Goal: Information Seeking & Learning: Find contact information

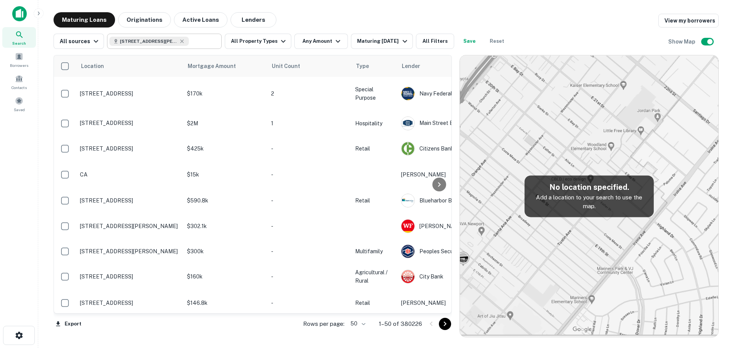
drag, startPoint x: 181, startPoint y: 42, endPoint x: 170, endPoint y: 34, distance: 13.3
click at [181, 42] on icon at bounding box center [182, 41] width 6 height 6
type input "**********"
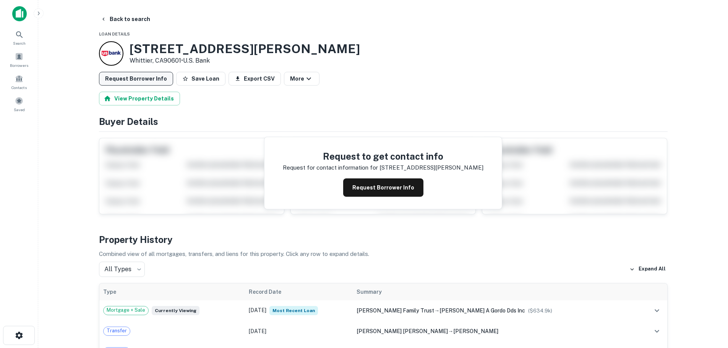
click at [135, 77] on button "Request Borrower Info" at bounding box center [136, 79] width 74 height 14
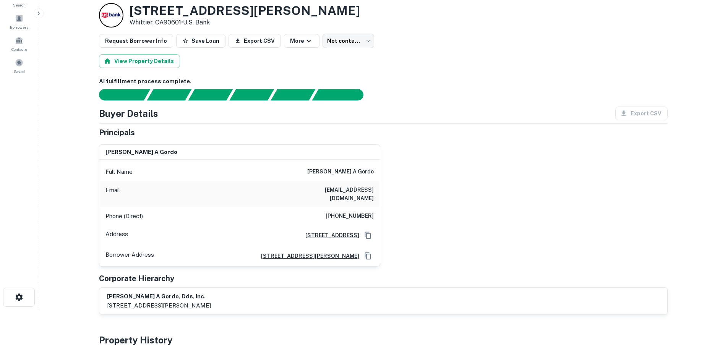
scroll to position [76, 0]
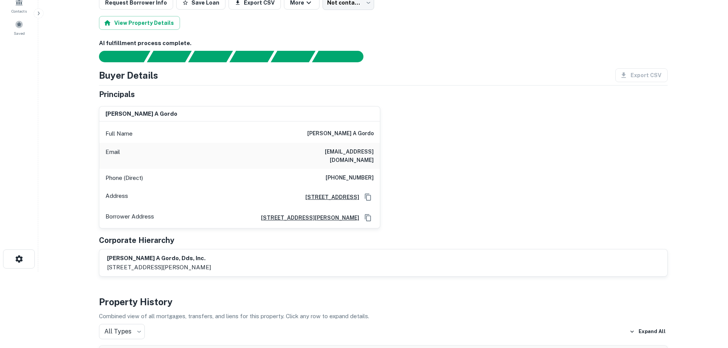
click at [368, 214] on icon "Copy Address" at bounding box center [368, 218] width 8 height 8
drag, startPoint x: 320, startPoint y: 153, endPoint x: 339, endPoint y: 153, distance: 19.1
click at [339, 153] on h6 "lgordodds@ymail.com" at bounding box center [328, 156] width 92 height 17
click at [329, 153] on h6 "lgordodds@ymail.com" at bounding box center [328, 156] width 92 height 17
drag, startPoint x: 327, startPoint y: 151, endPoint x: 374, endPoint y: 151, distance: 47.4
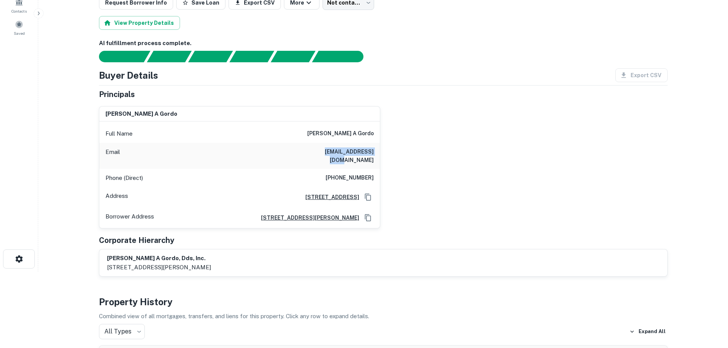
click at [374, 151] on div "Email lgordodds@ymail.com" at bounding box center [239, 156] width 281 height 26
copy h6 "lgordodds@ymail.com"
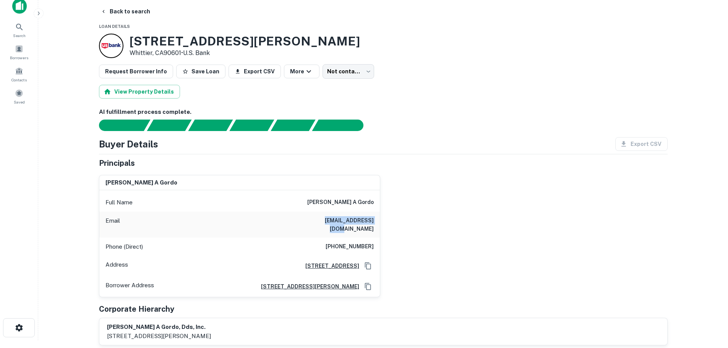
scroll to position [0, 0]
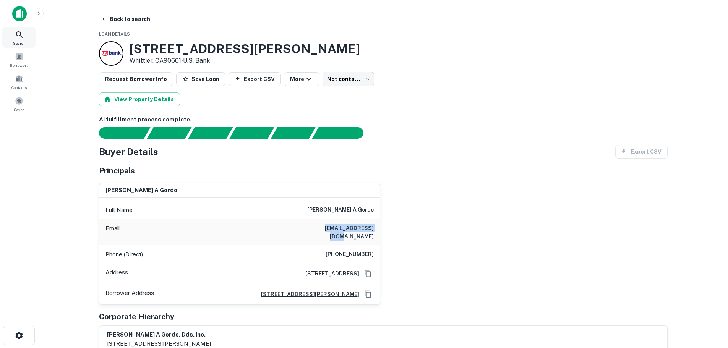
click at [15, 40] on div "Search" at bounding box center [19, 37] width 34 height 21
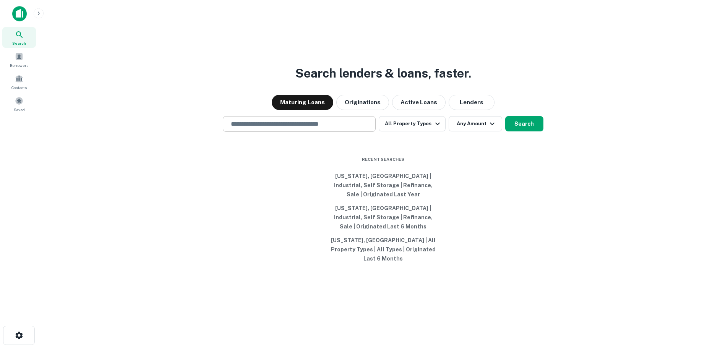
click at [252, 128] on input "text" at bounding box center [299, 124] width 146 height 9
paste input "**********"
type input "**********"
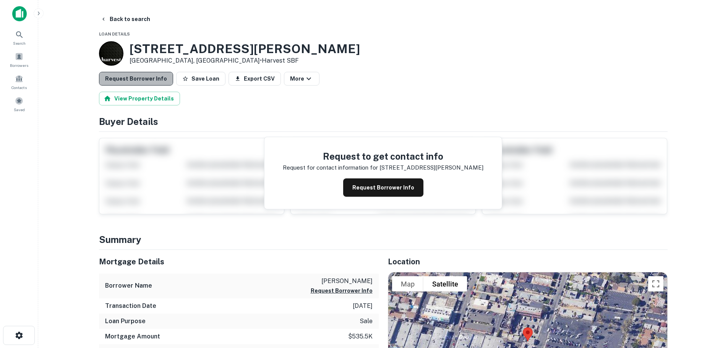
click at [152, 82] on button "Request Borrower Info" at bounding box center [136, 79] width 74 height 14
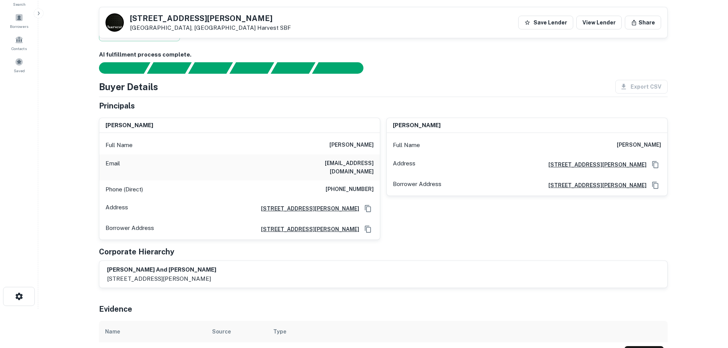
scroll to position [38, 0]
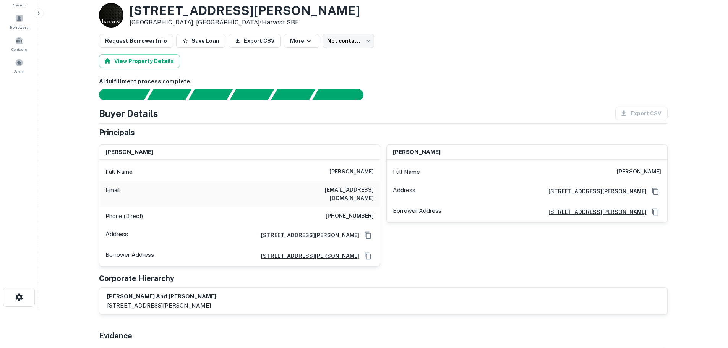
drag, startPoint x: 329, startPoint y: 169, endPoint x: 373, endPoint y: 170, distance: 44.4
click at [373, 170] on div "Full Name walter a almora" at bounding box center [239, 172] width 281 height 18
copy h6 "walter a almora"
click at [357, 154] on div "walter a almora" at bounding box center [239, 152] width 281 height 15
drag, startPoint x: 331, startPoint y: 172, endPoint x: 373, endPoint y: 175, distance: 42.6
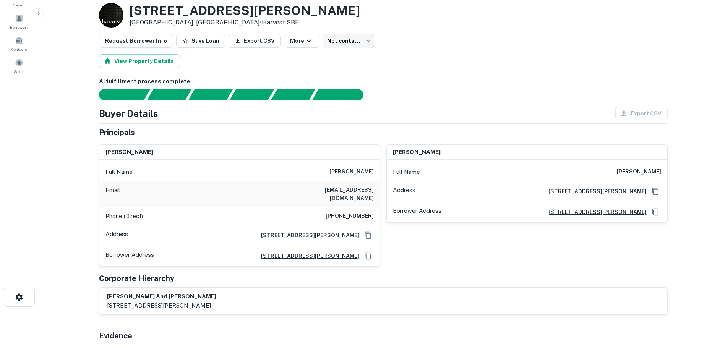
click at [373, 175] on div "Full Name walter a almora" at bounding box center [239, 172] width 281 height 18
click at [338, 175] on h6 "walter a almora" at bounding box center [351, 171] width 44 height 9
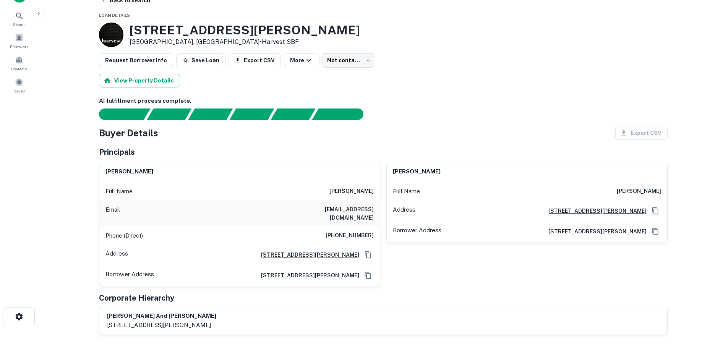
scroll to position [0, 0]
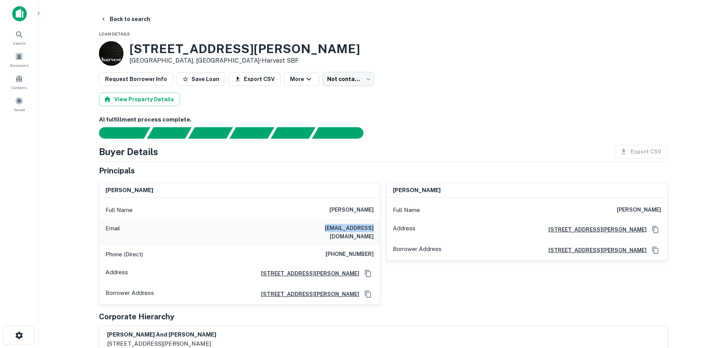
drag, startPoint x: 328, startPoint y: 229, endPoint x: 377, endPoint y: 226, distance: 48.6
click at [377, 226] on div "Email walmora@aol.com" at bounding box center [239, 232] width 281 height 26
copy h6 "walmora@aol.com"
drag, startPoint x: 12, startPoint y: 31, endPoint x: 111, endPoint y: 41, distance: 99.5
click at [12, 31] on div "Search" at bounding box center [19, 37] width 34 height 21
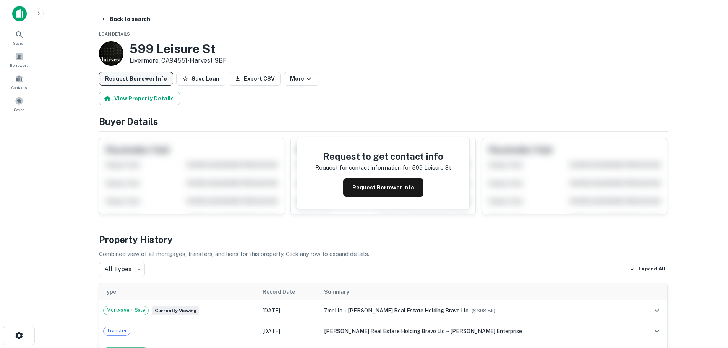
click at [141, 84] on button "Request Borrower Info" at bounding box center [136, 79] width 74 height 14
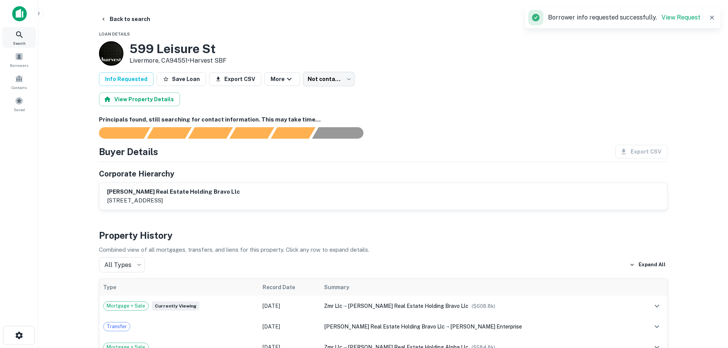
click at [24, 41] on span "Search" at bounding box center [19, 43] width 13 height 6
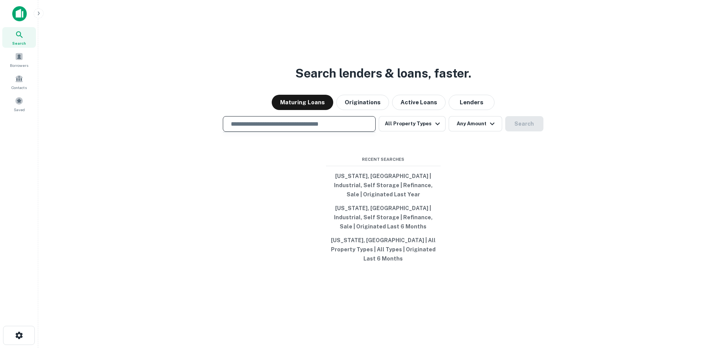
type input "**********"
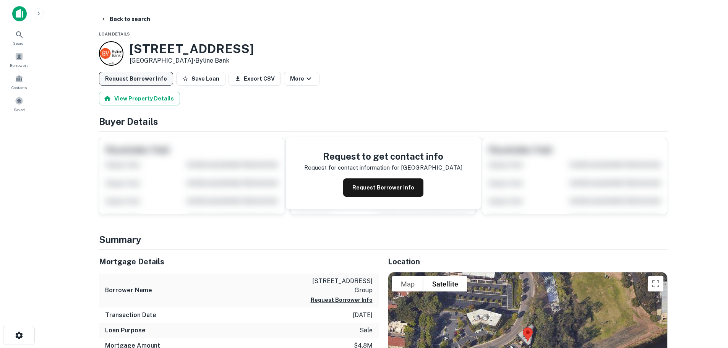
click at [150, 83] on button "Request Borrower Info" at bounding box center [136, 79] width 74 height 14
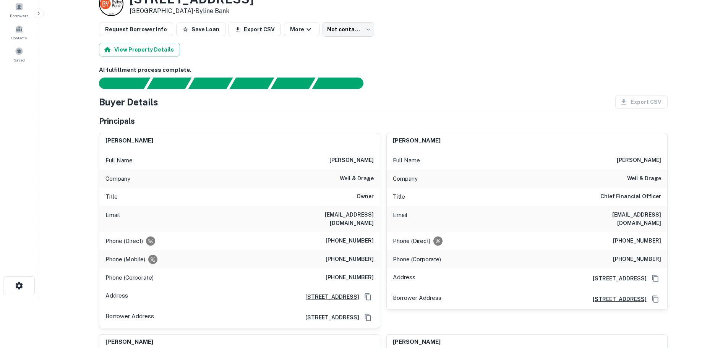
scroll to position [38, 0]
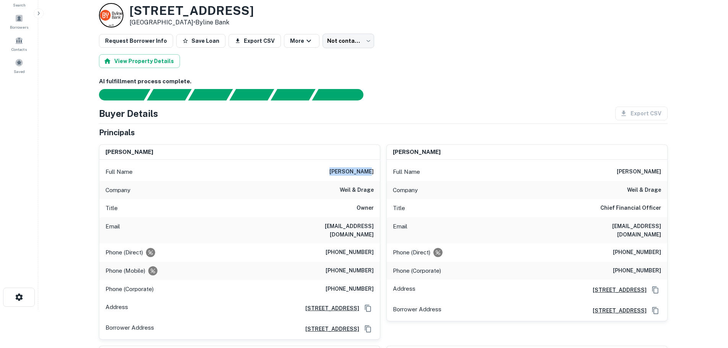
drag, startPoint x: 341, startPoint y: 169, endPoint x: 373, endPoint y: 170, distance: 32.1
click at [373, 170] on div "Full Name [PERSON_NAME]" at bounding box center [239, 172] width 281 height 18
copy h6 "[PERSON_NAME]"
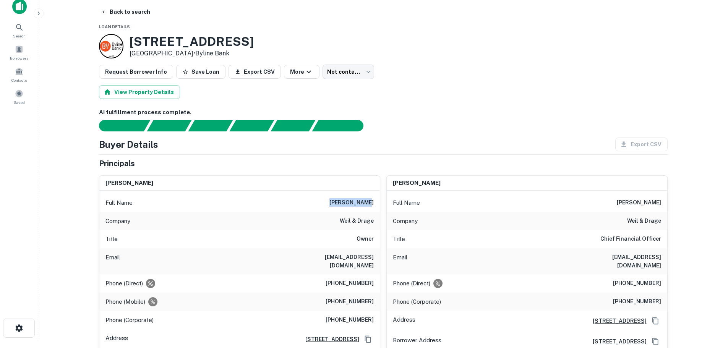
scroll to position [0, 0]
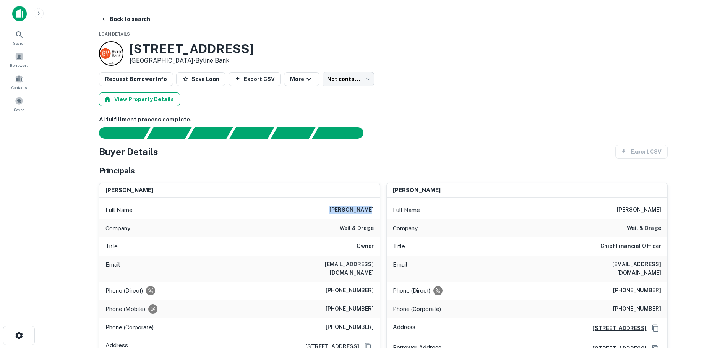
click at [135, 98] on button "View Property Details" at bounding box center [139, 100] width 81 height 14
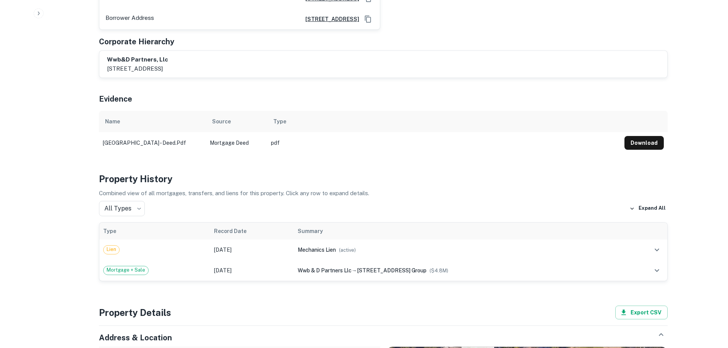
scroll to position [459, 0]
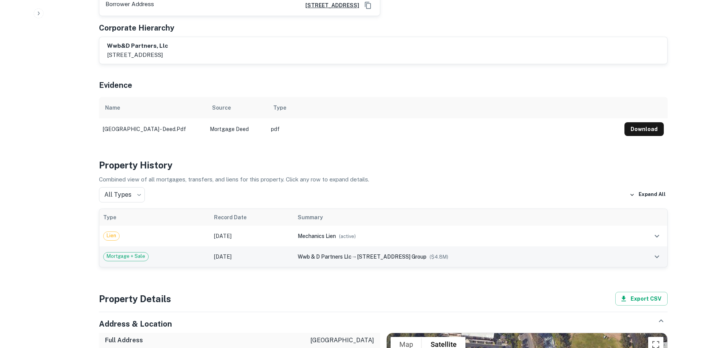
click at [261, 247] on td "[DATE]" at bounding box center [252, 257] width 84 height 21
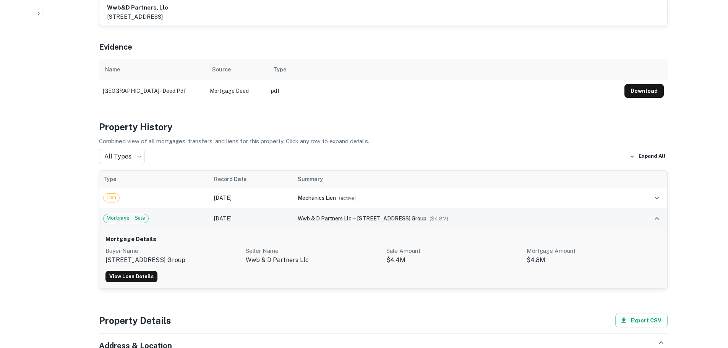
scroll to position [535, 0]
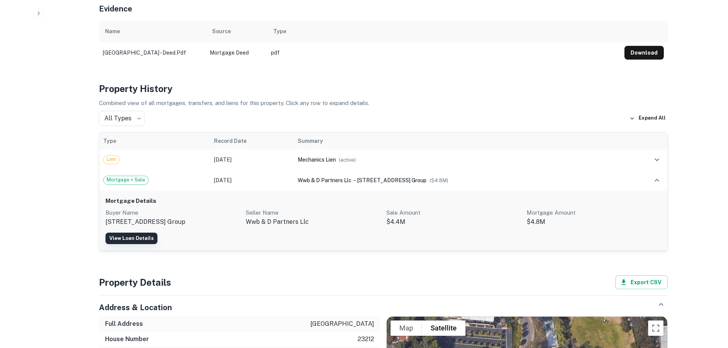
click at [135, 233] on link "View Loan Details" at bounding box center [131, 238] width 52 height 11
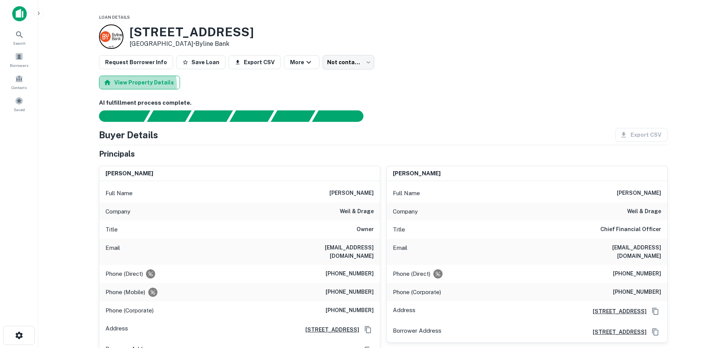
click at [131, 86] on button "View Property Details" at bounding box center [139, 83] width 81 height 14
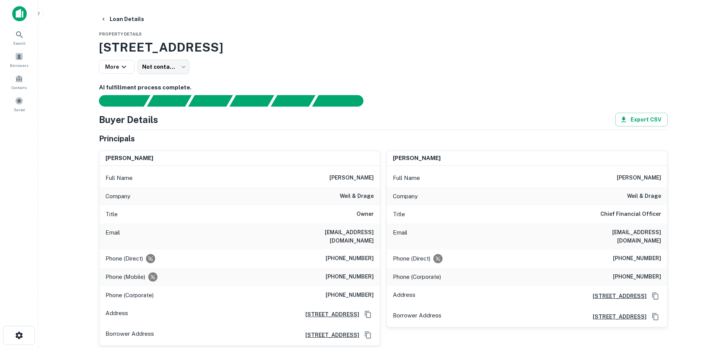
click at [127, 46] on h3 "23212 Mill Creek Dr, Laguna Hills, CA, 92653" at bounding box center [383, 47] width 569 height 18
click at [117, 21] on button "Loan Details" at bounding box center [122, 19] width 50 height 14
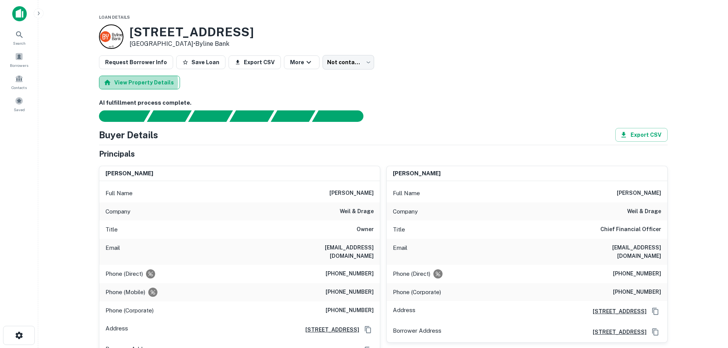
click at [138, 83] on button "View Property Details" at bounding box center [139, 83] width 81 height 14
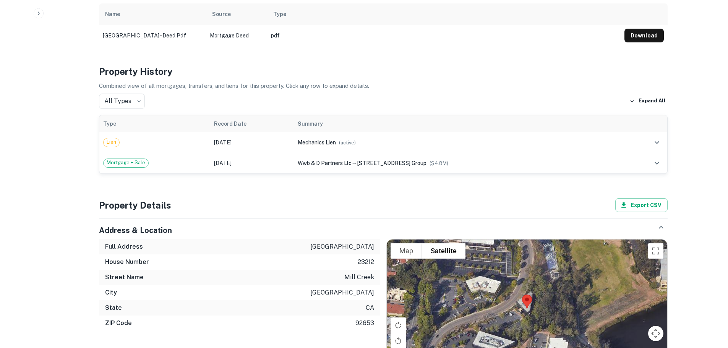
scroll to position [535, 0]
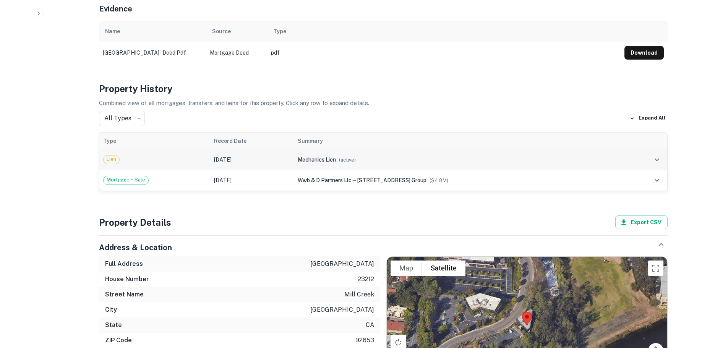
click at [656, 155] on icon "expand row" at bounding box center [656, 159] width 9 height 9
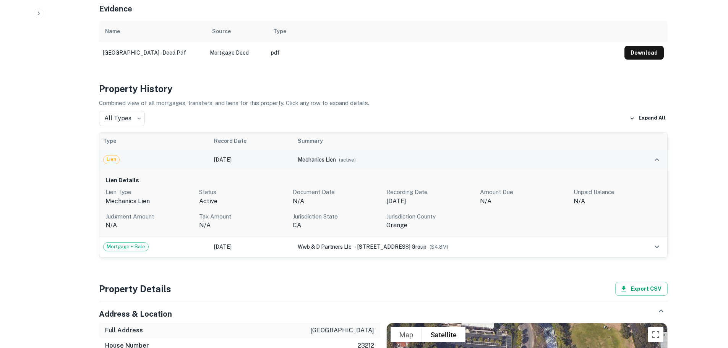
click at [659, 155] on icon "expand row" at bounding box center [656, 159] width 9 height 9
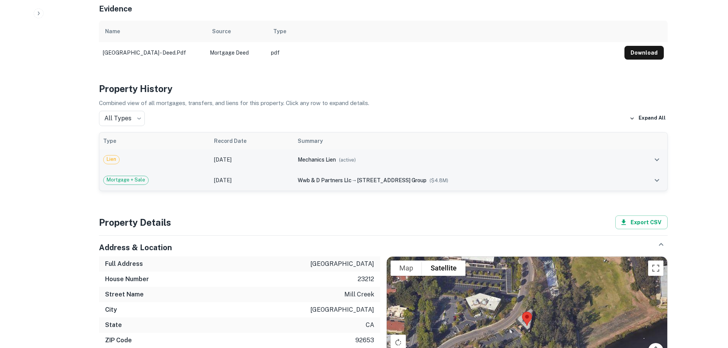
click at [656, 176] on icon "expand row" at bounding box center [656, 180] width 9 height 9
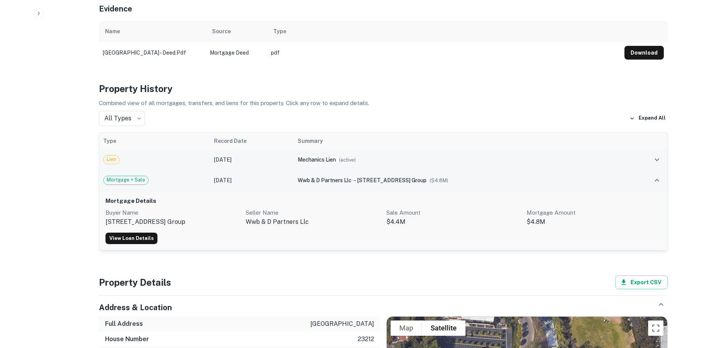
click at [249, 217] on p "wwb & d partners llc" at bounding box center [313, 221] width 135 height 9
click at [141, 233] on link "View Loan Details" at bounding box center [131, 238] width 52 height 11
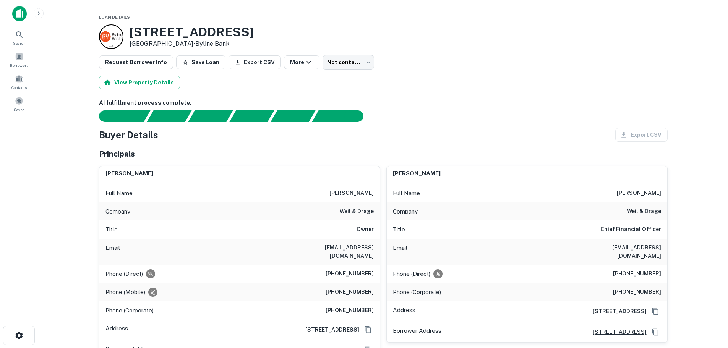
click at [166, 26] on h3 "[STREET_ADDRESS]" at bounding box center [192, 32] width 124 height 15
copy h3 "[STREET_ADDRESS]"
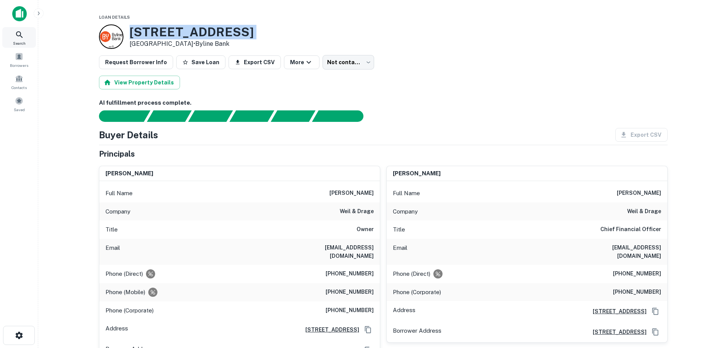
click at [20, 37] on icon at bounding box center [19, 34] width 9 height 9
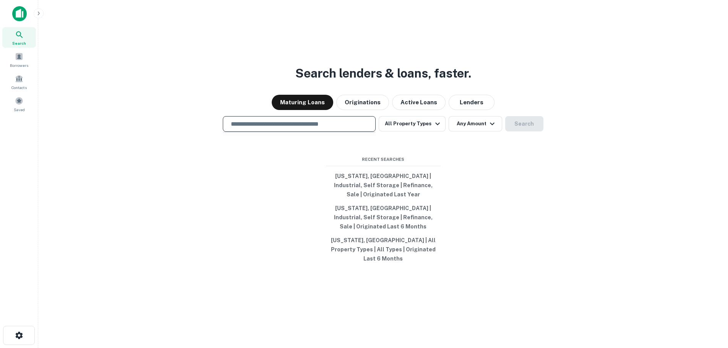
type input "**********"
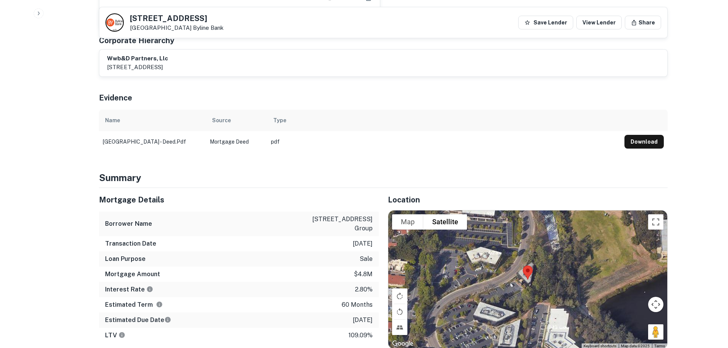
scroll to position [459, 0]
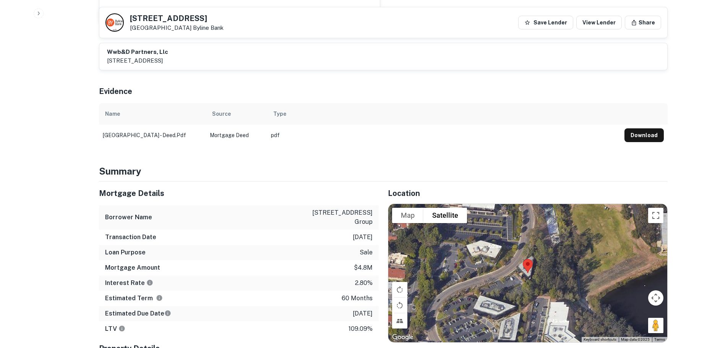
click at [141, 125] on td "[GEOGRAPHIC_DATA] - deed.pdf" at bounding box center [152, 135] width 107 height 21
click at [141, 125] on td "23212 mill creek - deed.pdf" at bounding box center [152, 135] width 107 height 21
click at [647, 128] on button "Download" at bounding box center [644, 135] width 39 height 14
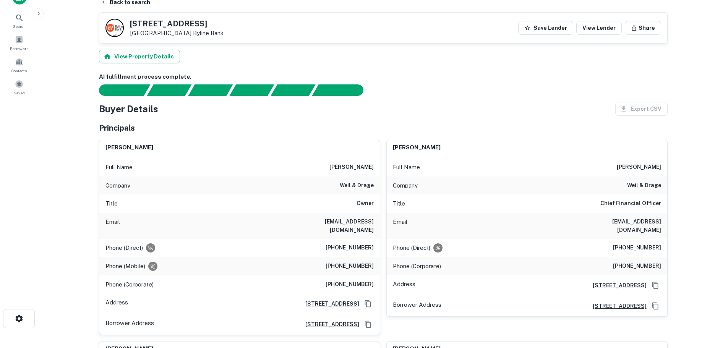
scroll to position [0, 0]
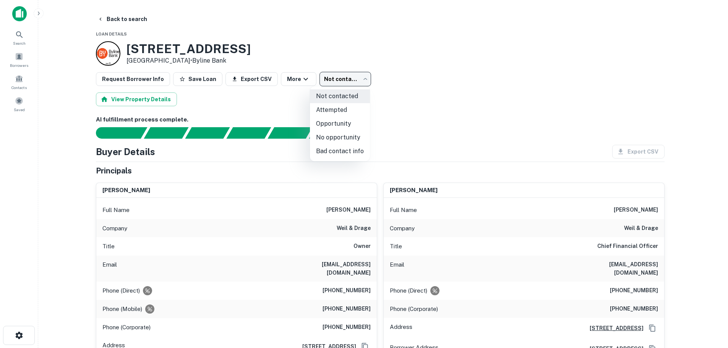
click at [333, 78] on body "Search Borrowers Contacts Saved Back to search Loan Details 23212 Mill Creek Dr…" at bounding box center [364, 174] width 728 height 348
click at [326, 148] on li "Bad contact info" at bounding box center [340, 151] width 60 height 14
type input "**********"
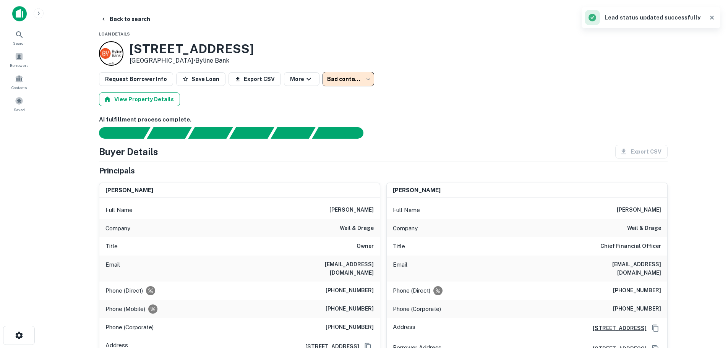
click at [151, 101] on button "View Property Details" at bounding box center [139, 100] width 81 height 14
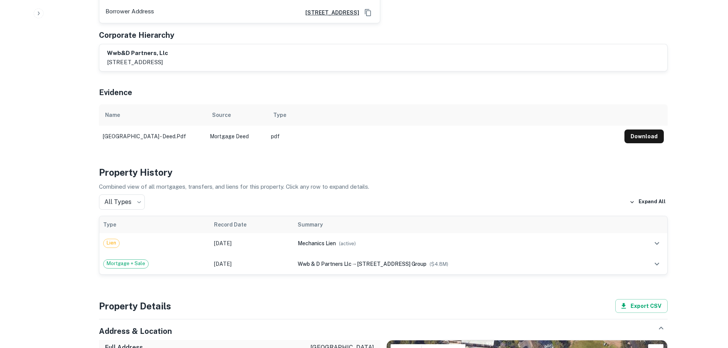
scroll to position [459, 0]
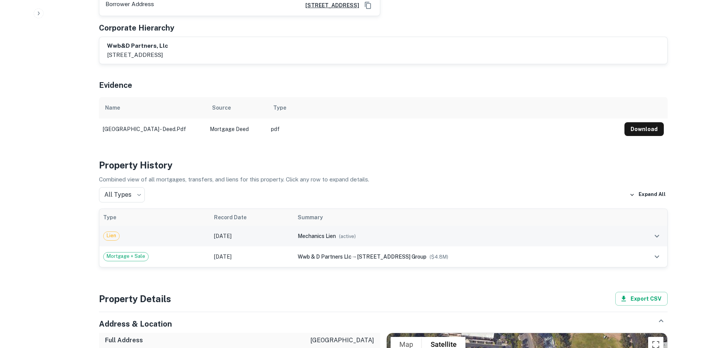
click at [195, 232] on div "Lien" at bounding box center [154, 236] width 103 height 9
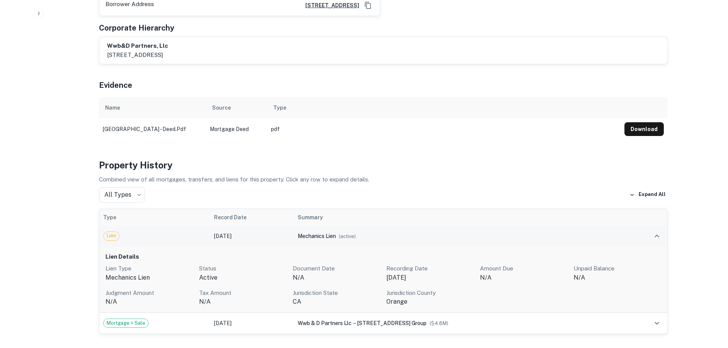
click at [195, 232] on div "Lien" at bounding box center [154, 236] width 103 height 9
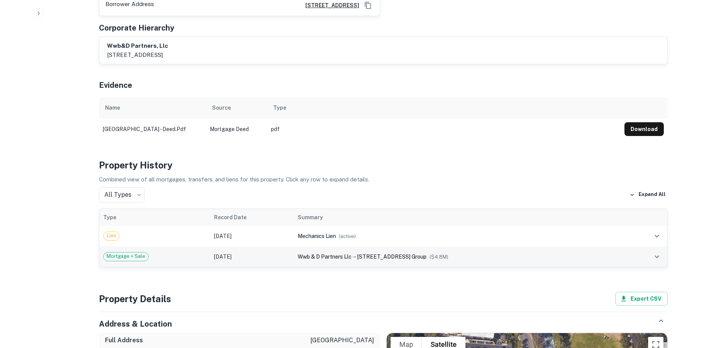
click at [168, 252] on div "Mortgage + Sale" at bounding box center [154, 256] width 103 height 9
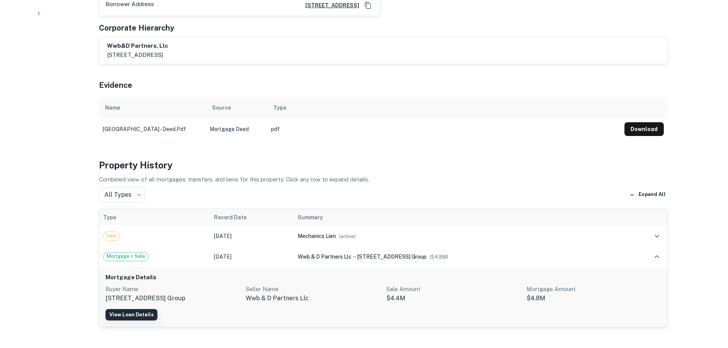
click at [148, 309] on link "View Loan Details" at bounding box center [131, 314] width 52 height 11
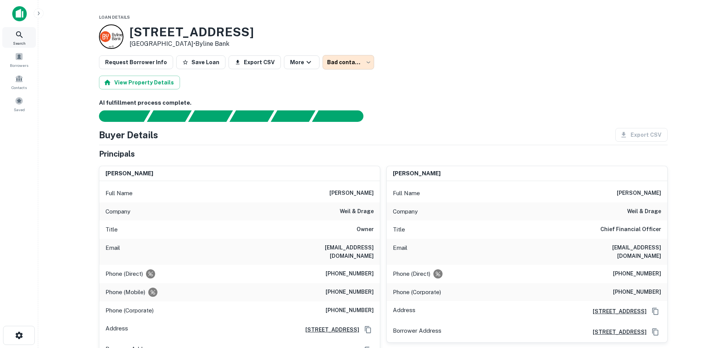
click at [21, 36] on icon at bounding box center [19, 34] width 9 height 9
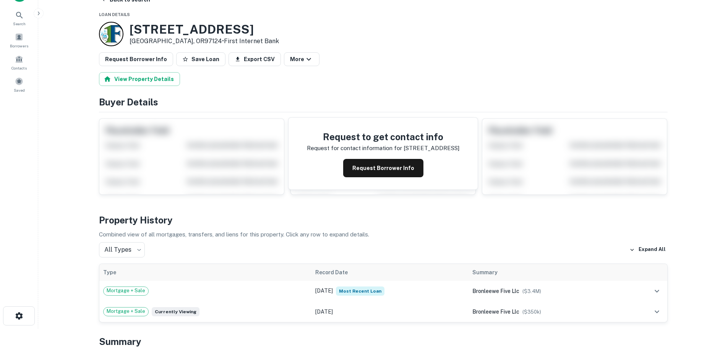
scroll to position [38, 0]
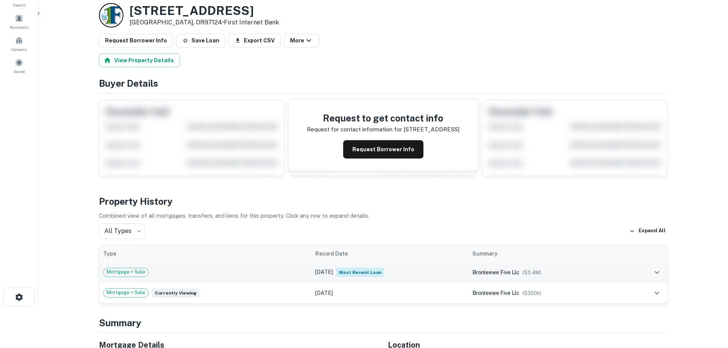
click at [278, 272] on div "Mortgage + Sale" at bounding box center [205, 272] width 205 height 9
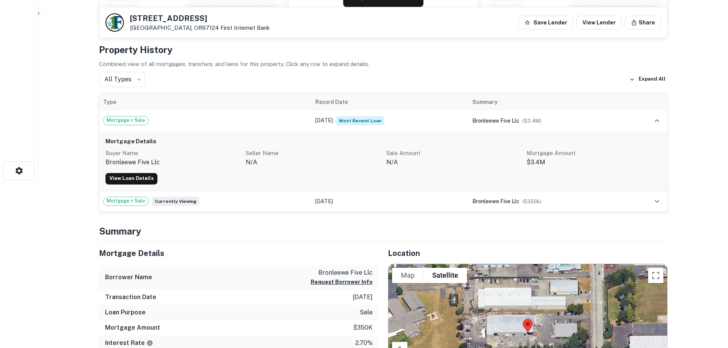
scroll to position [153, 0]
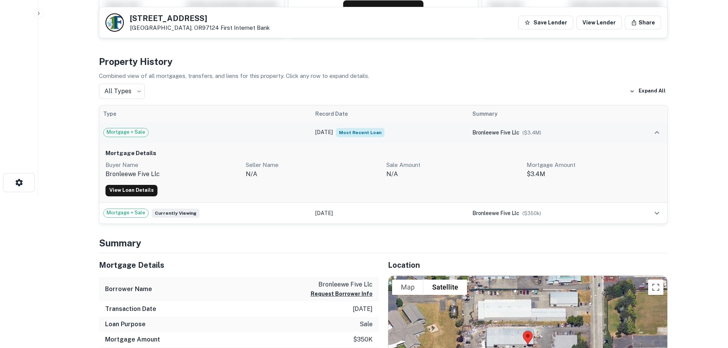
click at [133, 135] on span "Mortgage + Sale" at bounding box center [126, 132] width 45 height 8
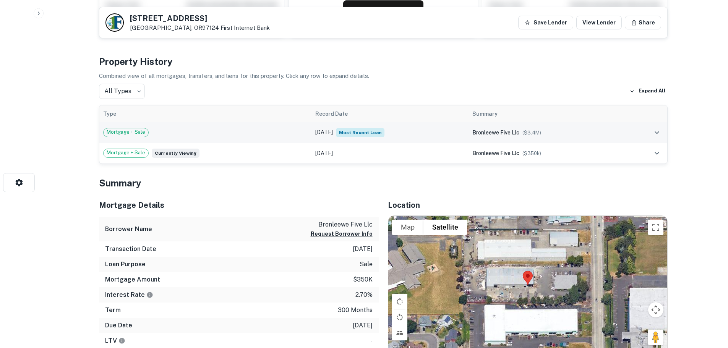
click at [226, 136] on div "Mortgage + Sale" at bounding box center [205, 132] width 205 height 9
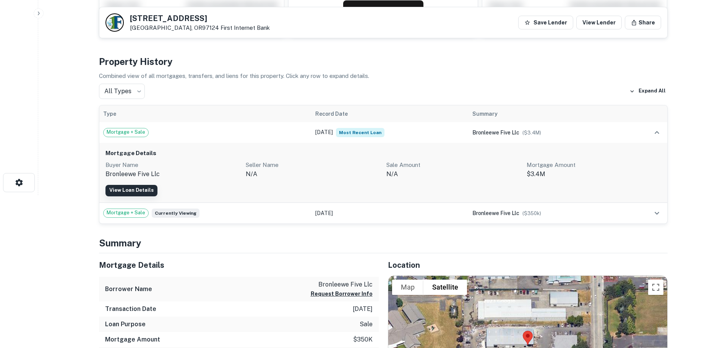
click at [141, 189] on link "View Loan Details" at bounding box center [131, 190] width 52 height 11
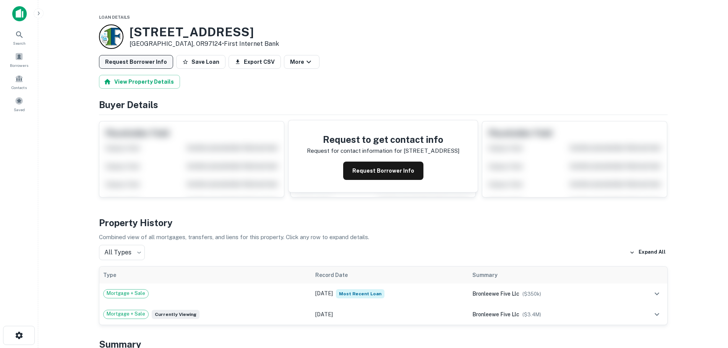
click at [139, 63] on button "Request Borrower Info" at bounding box center [136, 62] width 74 height 14
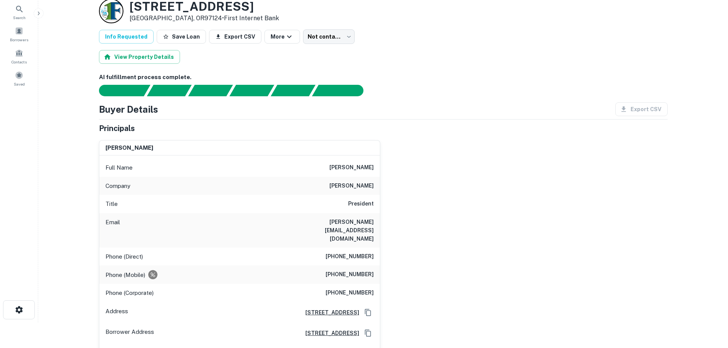
scroll to position [38, 0]
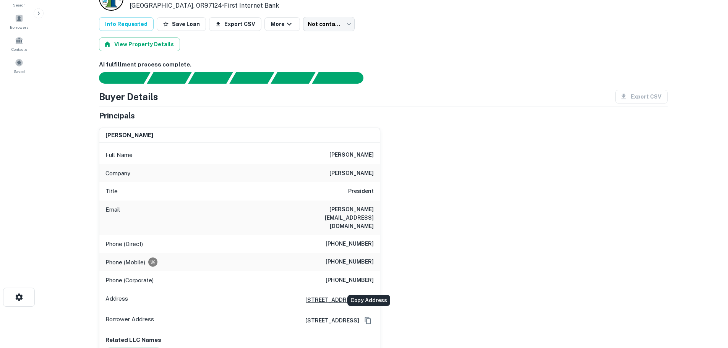
click at [369, 297] on icon "Copy Address" at bounding box center [368, 300] width 6 height 7
drag, startPoint x: 318, startPoint y: 209, endPoint x: 372, endPoint y: 214, distance: 54.1
click at [372, 214] on div "Email tim@myomstone.com" at bounding box center [239, 218] width 281 height 34
copy h6 "tim@myomstone.com"
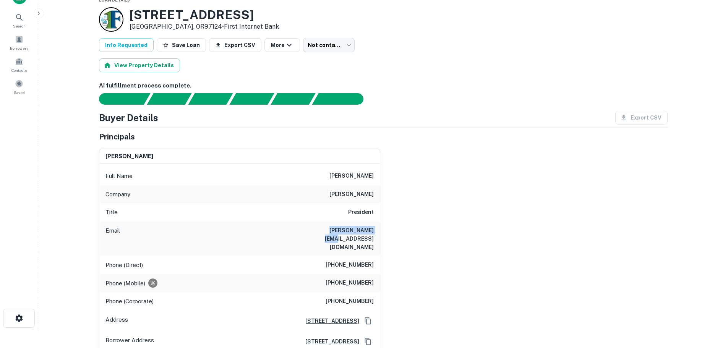
scroll to position [0, 0]
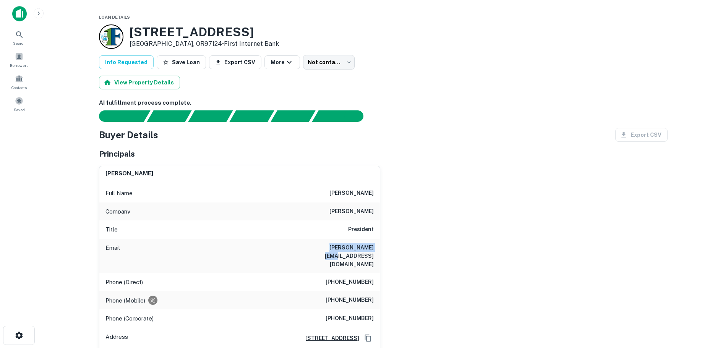
click at [365, 314] on h6 "(503) 648-3596" at bounding box center [350, 318] width 48 height 9
copy h6 "(503) 648-3596"
drag, startPoint x: 383, startPoint y: 194, endPoint x: 333, endPoint y: 190, distance: 50.2
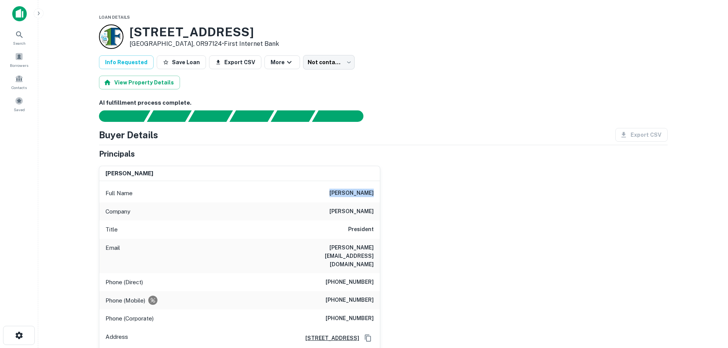
click at [333, 190] on div "tim bronleewe Full Name tim bronleewe Company om stone Title President Email ti…" at bounding box center [380, 280] width 575 height 240
copy h6 "tim bronleewe"
drag, startPoint x: 344, startPoint y: 213, endPoint x: 377, endPoint y: 210, distance: 33.4
click at [377, 210] on div "Company om stone" at bounding box center [239, 212] width 281 height 18
copy h6 "om stone"
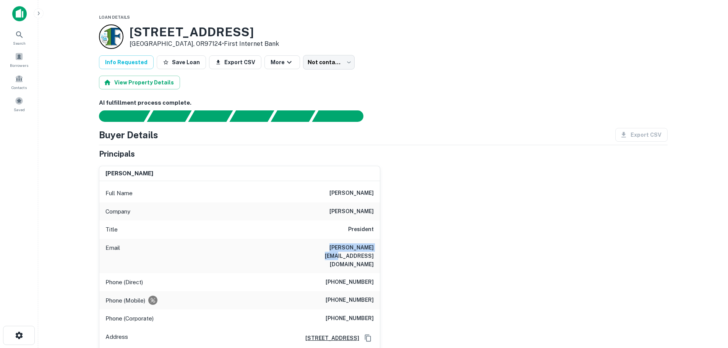
drag, startPoint x: 320, startPoint y: 248, endPoint x: 394, endPoint y: 248, distance: 74.9
click at [394, 248] on div "tim bronleewe Full Name tim bronleewe Company om stone Title President Email ti…" at bounding box center [380, 280] width 575 height 240
copy h6 "tim@myomstone.com"
click at [19, 36] on icon at bounding box center [19, 34] width 6 height 6
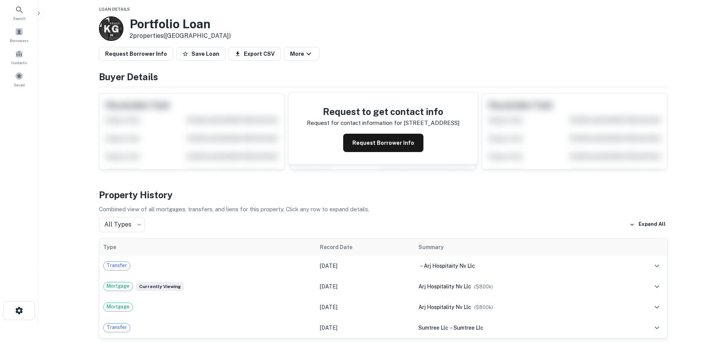
scroll to position [76, 0]
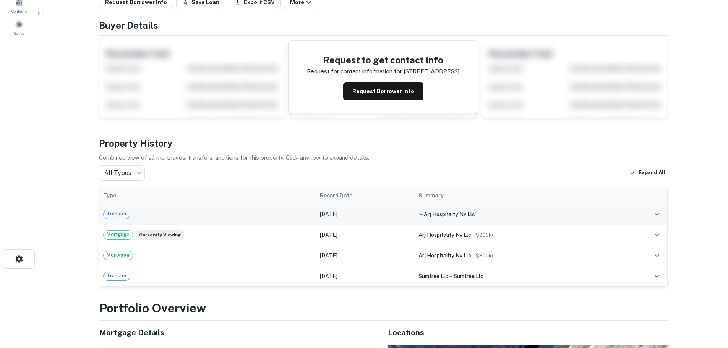
click at [197, 217] on div "Transfer" at bounding box center [207, 214] width 209 height 9
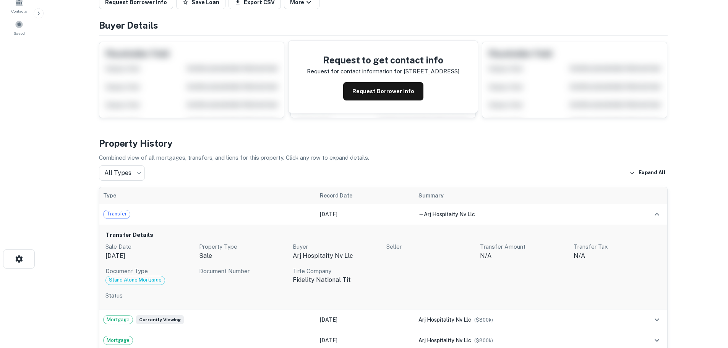
click at [134, 256] on p "[DATE]" at bounding box center [149, 256] width 88 height 9
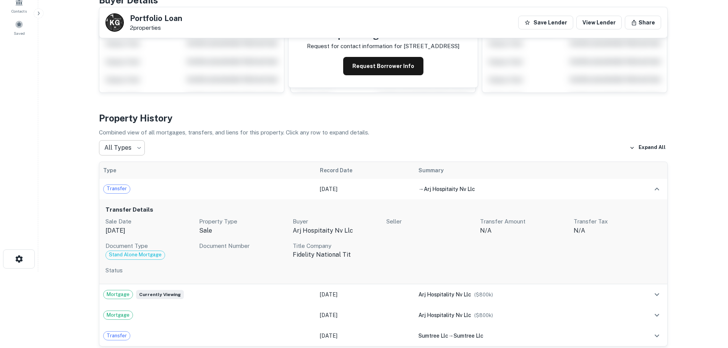
scroll to position [0, 0]
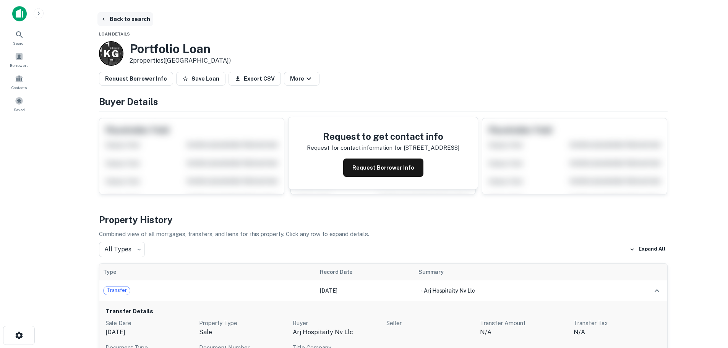
click at [111, 19] on button "Back to search" at bounding box center [125, 19] width 56 height 14
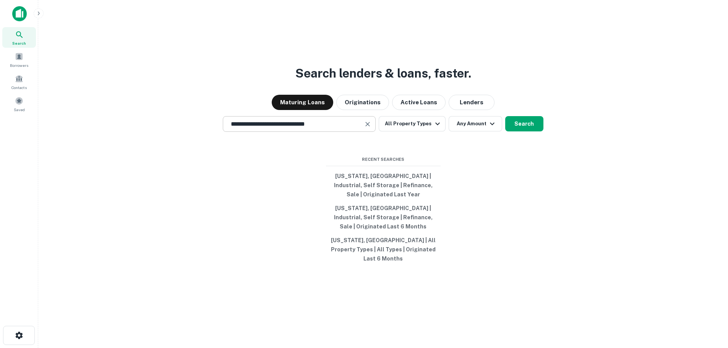
click at [287, 128] on input "**********" at bounding box center [293, 124] width 135 height 9
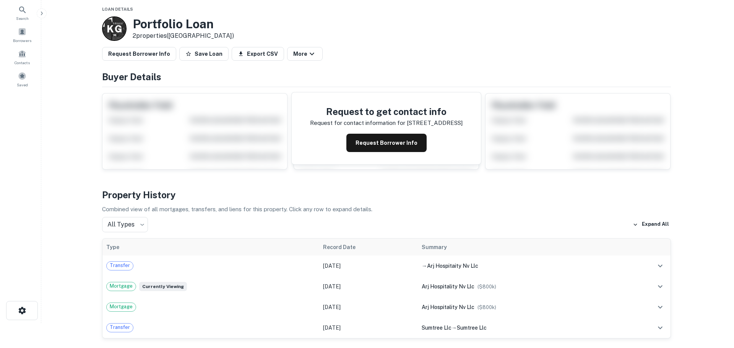
scroll to position [38, 0]
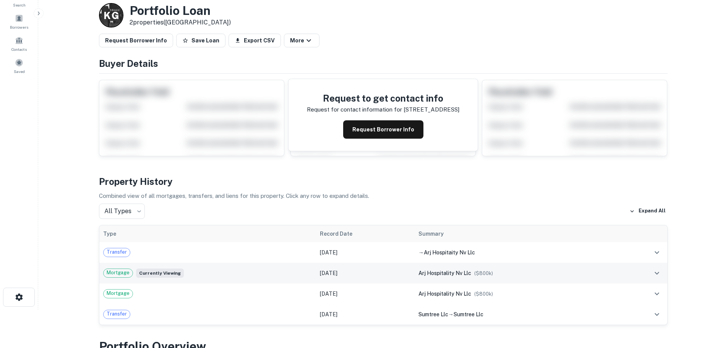
click at [318, 272] on td "[DATE]" at bounding box center [365, 273] width 99 height 21
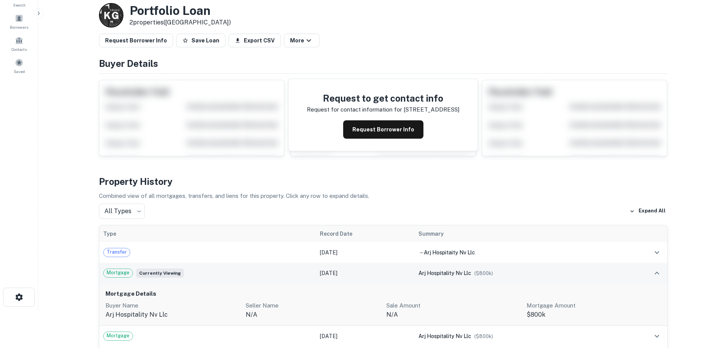
click at [318, 272] on td "[DATE]" at bounding box center [365, 273] width 99 height 21
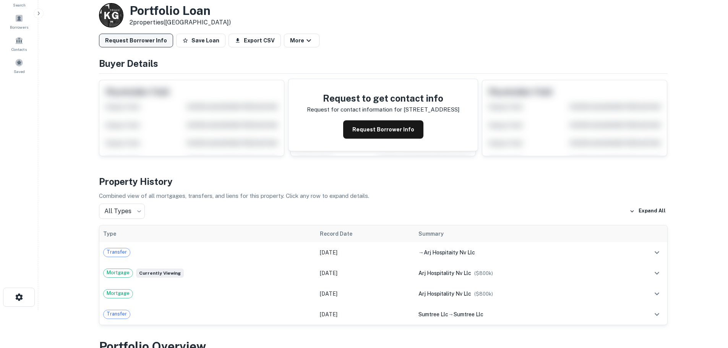
click at [140, 44] on button "Request Borrower Info" at bounding box center [136, 41] width 74 height 14
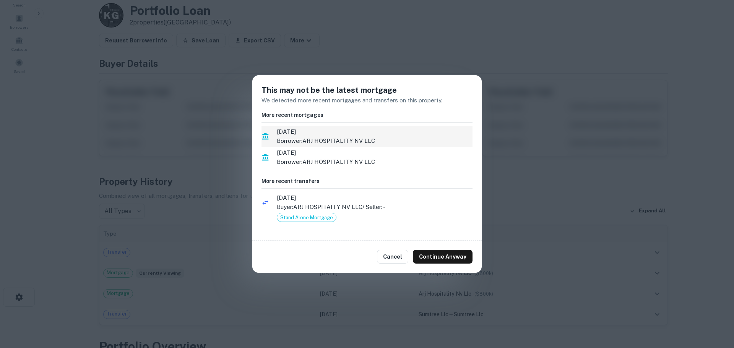
click at [319, 141] on p "Borrower: ARJ HOSPITALITY NV LLC" at bounding box center [375, 140] width 196 height 9
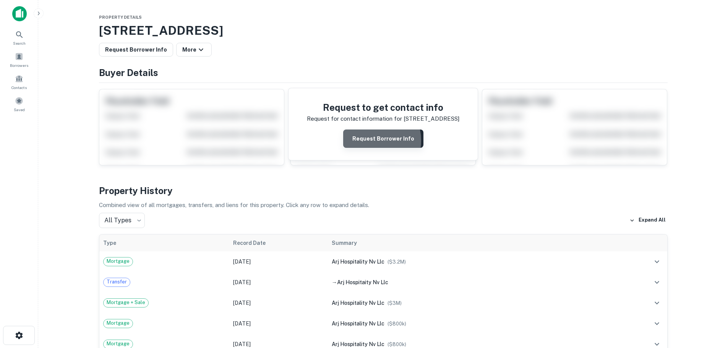
click at [366, 141] on button "Request Borrower Info" at bounding box center [383, 139] width 80 height 18
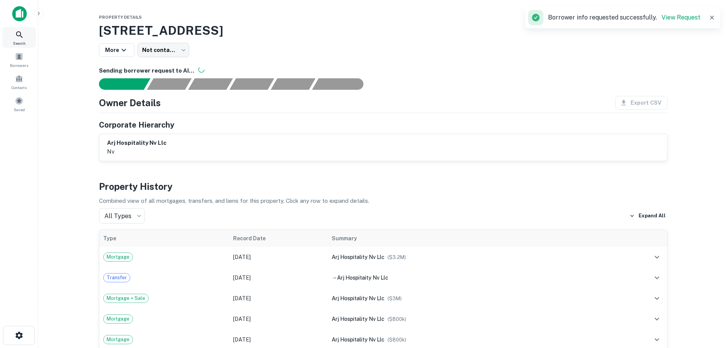
click at [19, 34] on icon at bounding box center [19, 34] width 9 height 9
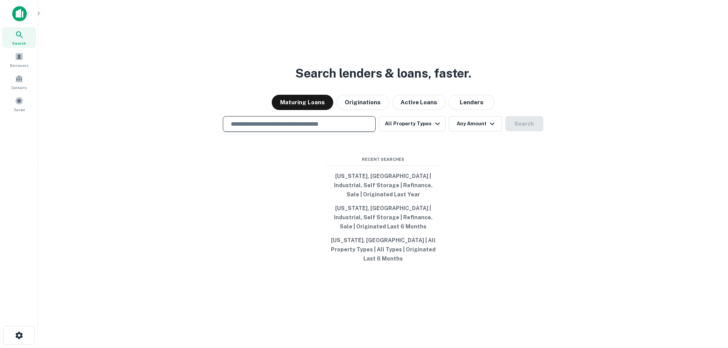
type input "**********"
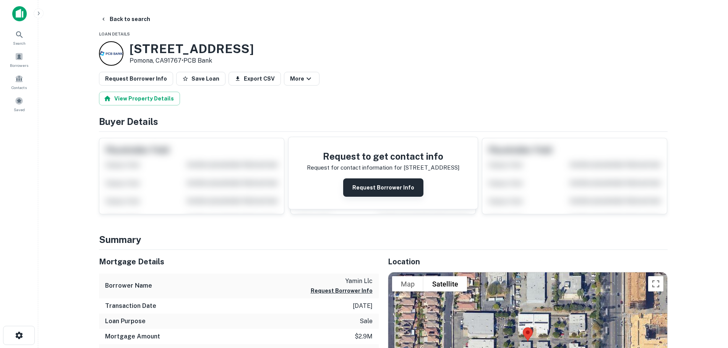
click at [370, 183] on button "Request Borrower Info" at bounding box center [383, 188] width 80 height 18
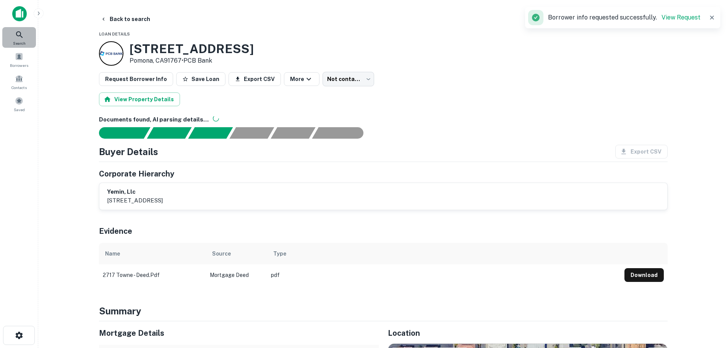
click at [23, 36] on icon at bounding box center [19, 34] width 9 height 9
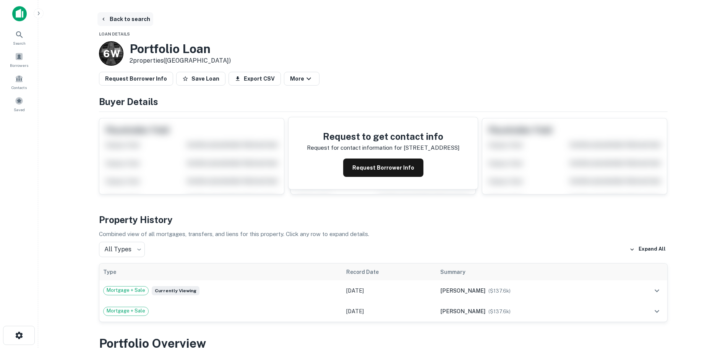
click at [125, 21] on button "Back to search" at bounding box center [125, 19] width 56 height 14
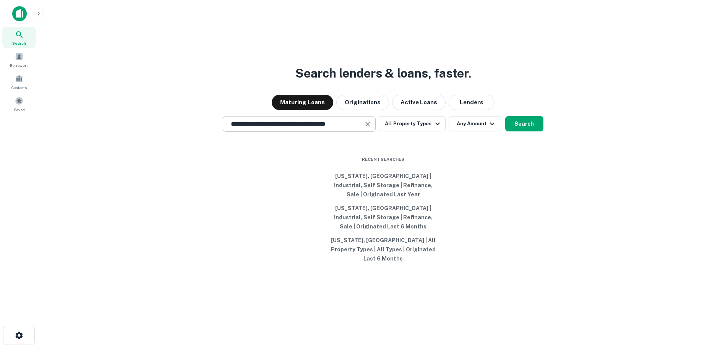
click at [278, 128] on input "**********" at bounding box center [293, 124] width 135 height 9
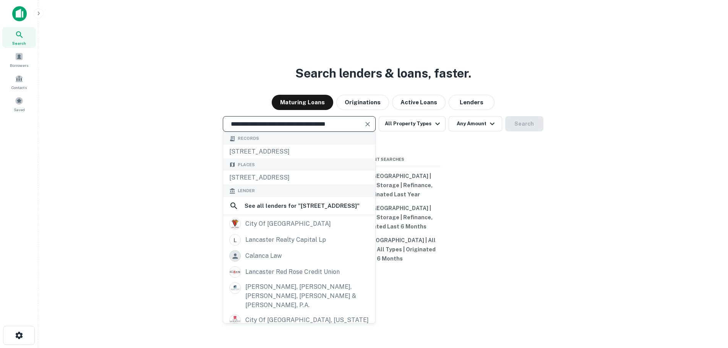
paste input "text"
type input "**********"
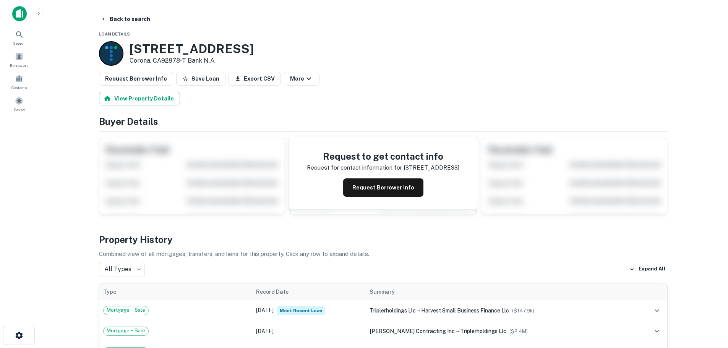
click at [144, 47] on h3 "[STREET_ADDRESS]" at bounding box center [192, 49] width 124 height 15
copy h3 "3185"
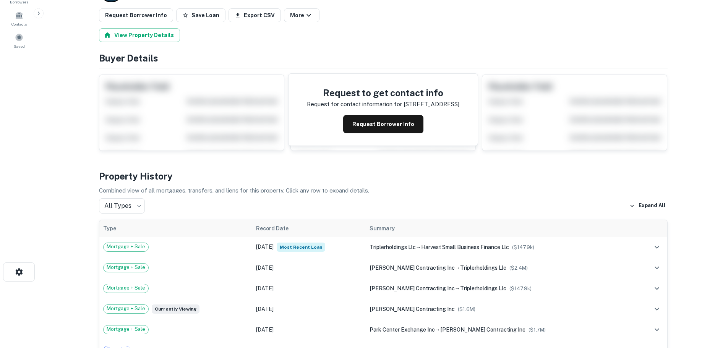
scroll to position [76, 0]
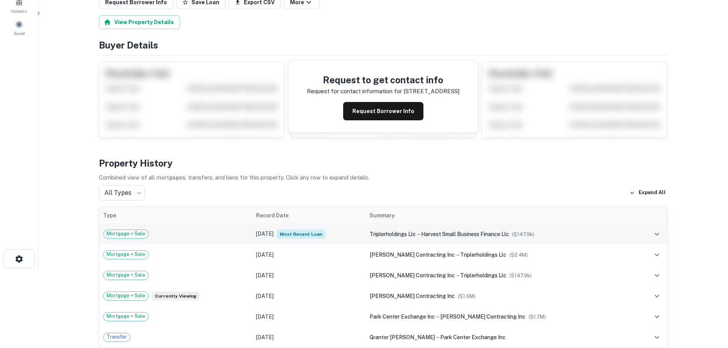
click at [160, 234] on div "Mortgage + Sale" at bounding box center [176, 234] width 146 height 9
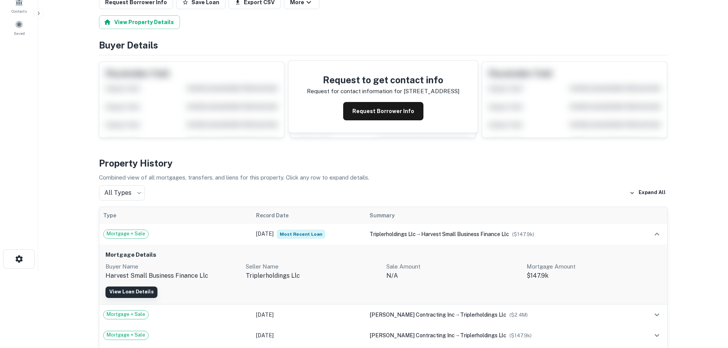
click at [146, 292] on link "View Loan Details" at bounding box center [131, 292] width 52 height 11
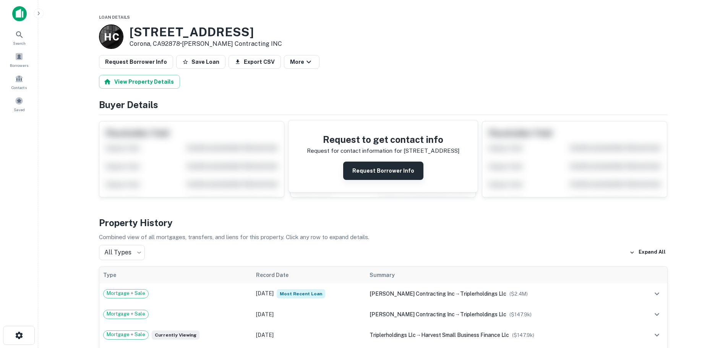
click at [367, 170] on button "Request Borrower Info" at bounding box center [383, 171] width 80 height 18
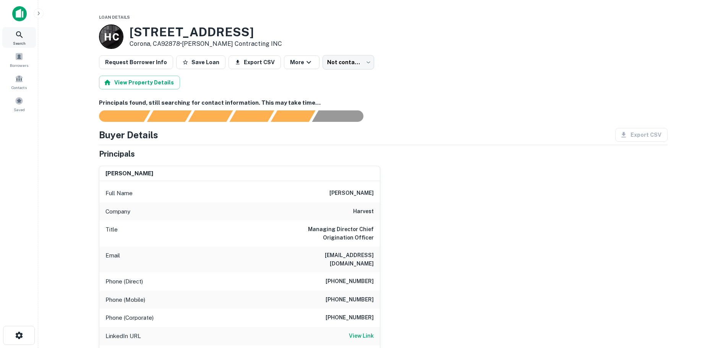
click at [21, 35] on icon at bounding box center [19, 34] width 9 height 9
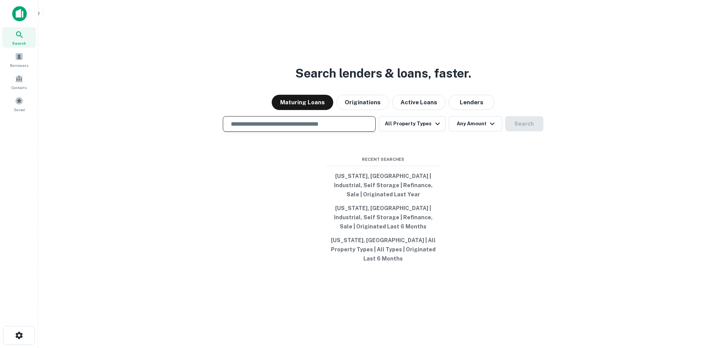
click at [286, 128] on input "text" at bounding box center [299, 124] width 146 height 9
type input "**********"
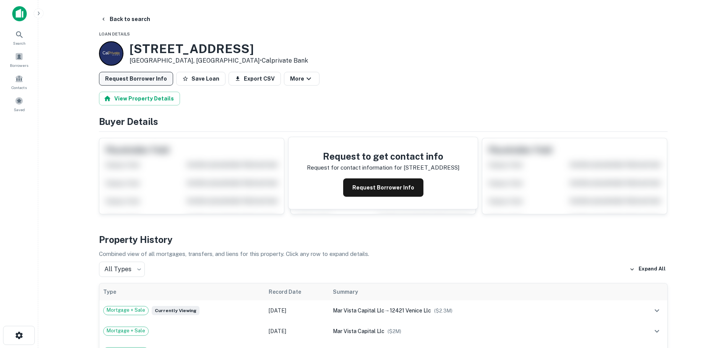
click at [154, 79] on button "Request Borrower Info" at bounding box center [136, 79] width 74 height 14
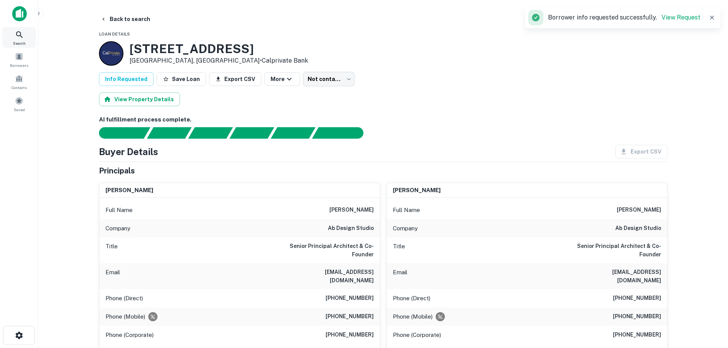
click at [21, 35] on icon at bounding box center [19, 34] width 9 height 9
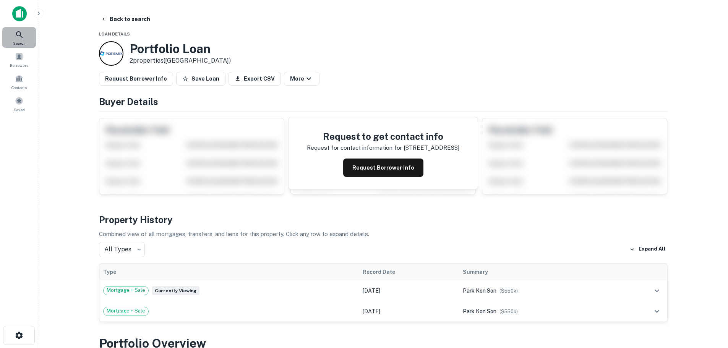
click at [15, 37] on icon at bounding box center [19, 34] width 9 height 9
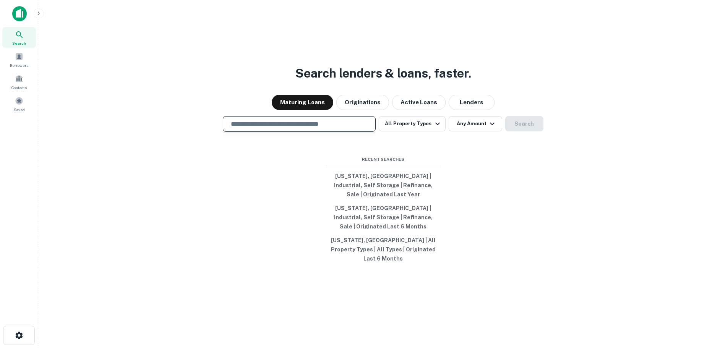
click at [276, 128] on input "text" at bounding box center [299, 124] width 146 height 9
paste input "**********"
type input "**********"
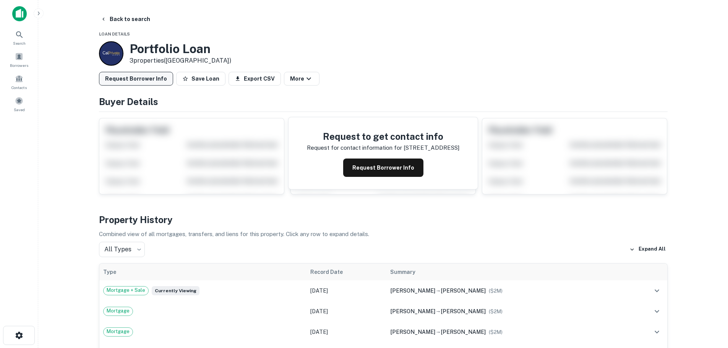
click at [145, 78] on button "Request Borrower Info" at bounding box center [136, 79] width 74 height 14
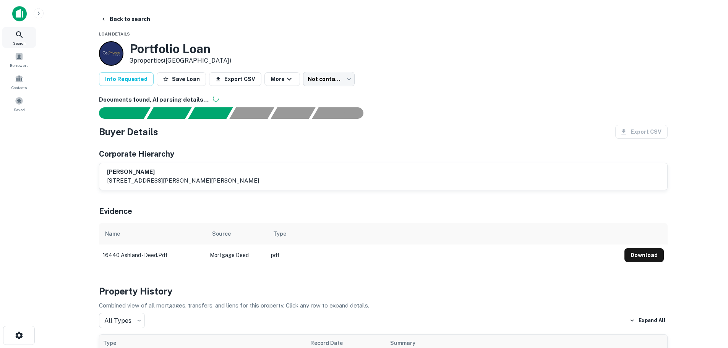
drag, startPoint x: 22, startPoint y: 37, endPoint x: 37, endPoint y: 41, distance: 15.0
click at [22, 37] on icon at bounding box center [19, 34] width 6 height 6
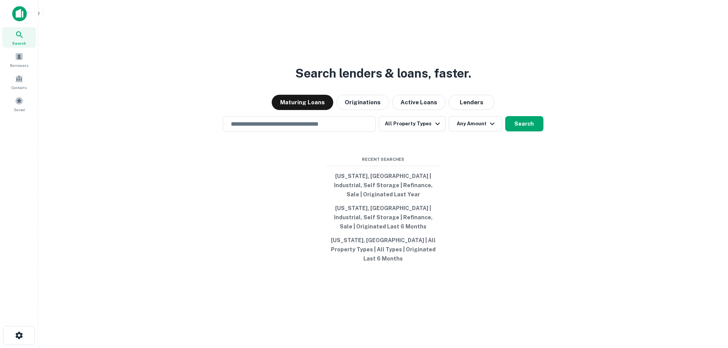
drag, startPoint x: 0, startPoint y: 0, endPoint x: 274, endPoint y: 136, distance: 306.2
click at [274, 128] on input "text" at bounding box center [299, 124] width 146 height 9
paste input "**********"
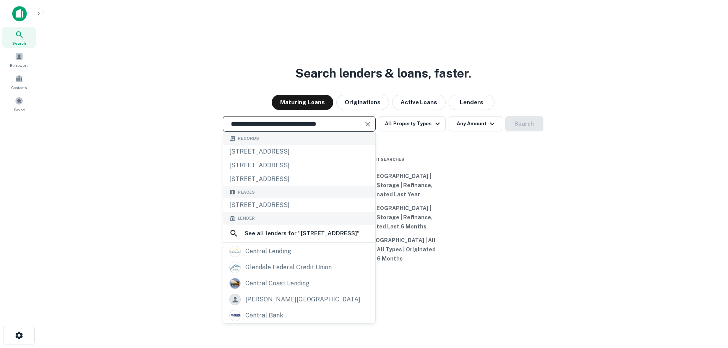
drag, startPoint x: 344, startPoint y: 141, endPoint x: 219, endPoint y: 122, distance: 126.8
click at [219, 122] on div "**********" at bounding box center [383, 192] width 678 height 348
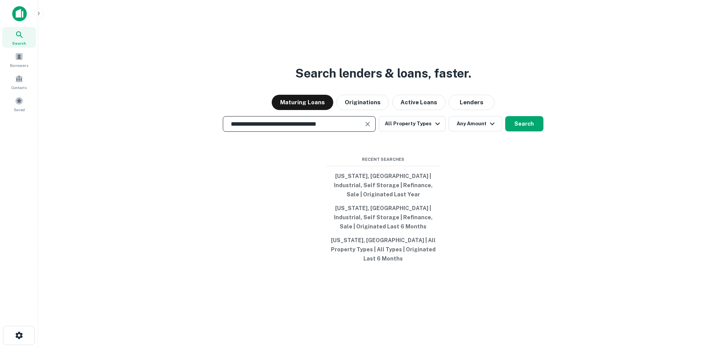
paste input "text"
type input "**********"
click at [520, 131] on button "Search" at bounding box center [524, 123] width 38 height 15
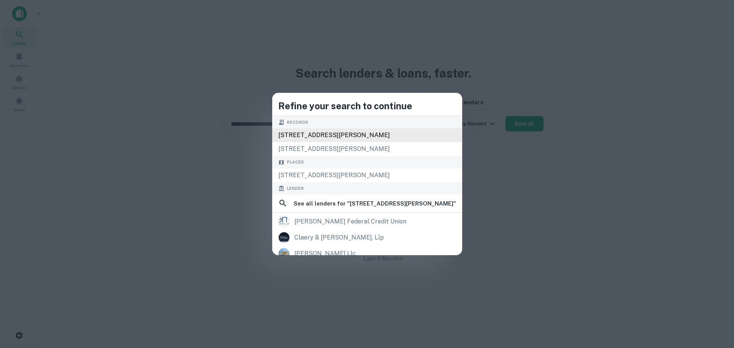
click at [341, 135] on div "[STREET_ADDRESS][PERSON_NAME]" at bounding box center [367, 135] width 190 height 14
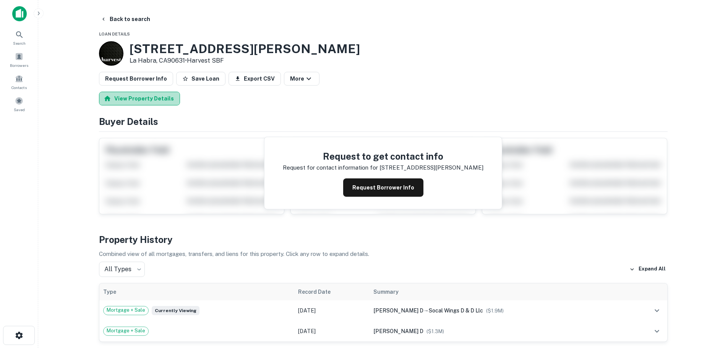
click at [158, 100] on button "View Property Details" at bounding box center [139, 99] width 81 height 14
